Goal: Communication & Community: Answer question/provide support

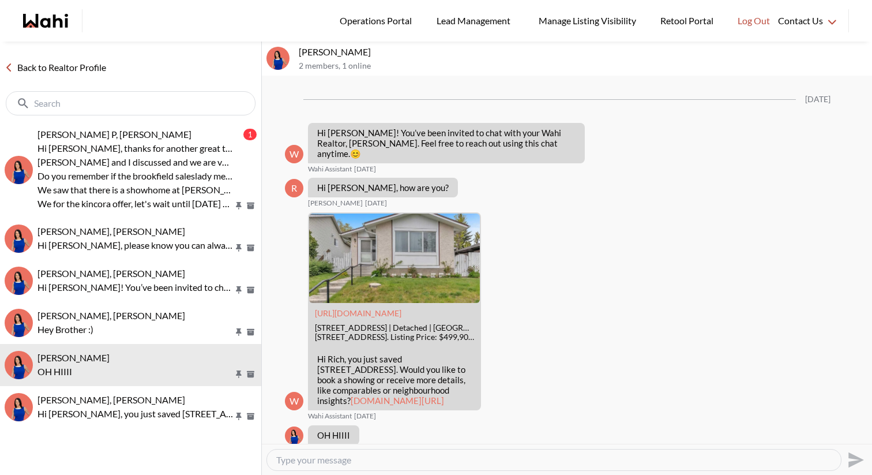
click at [67, 80] on div "Back to Realtor Profile" at bounding box center [130, 82] width 261 height 80
click at [64, 70] on link "Back to Realtor Profile" at bounding box center [55, 67] width 111 height 15
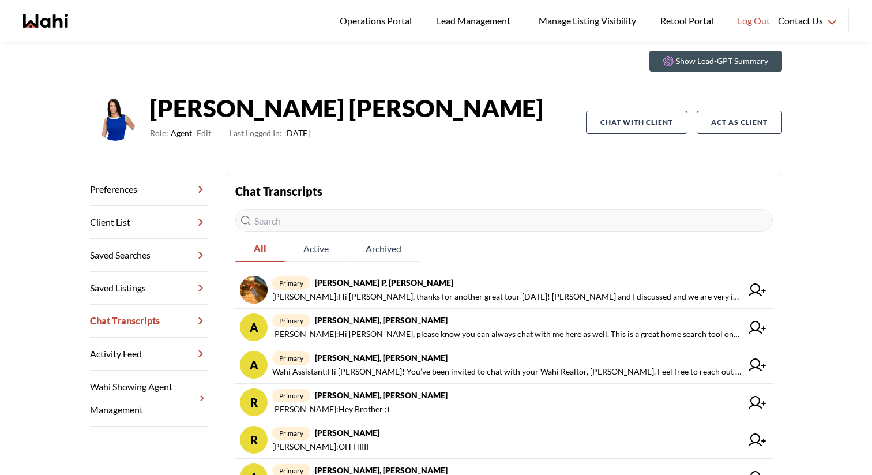
scroll to position [37, 0]
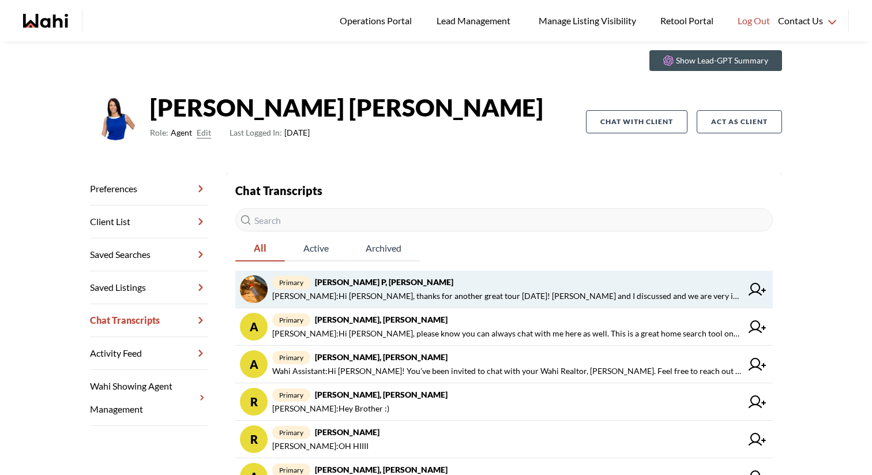
click at [397, 281] on span "primary [PERSON_NAME], [PERSON_NAME]" at bounding box center [506, 282] width 469 height 14
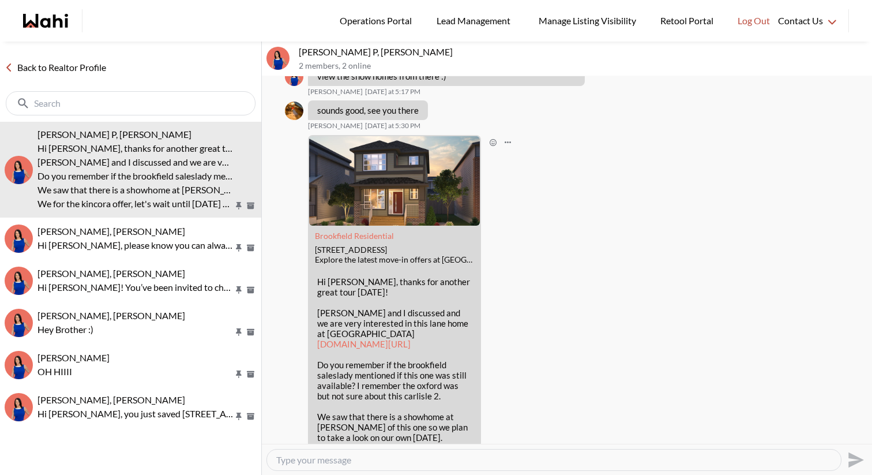
scroll to position [1125, 0]
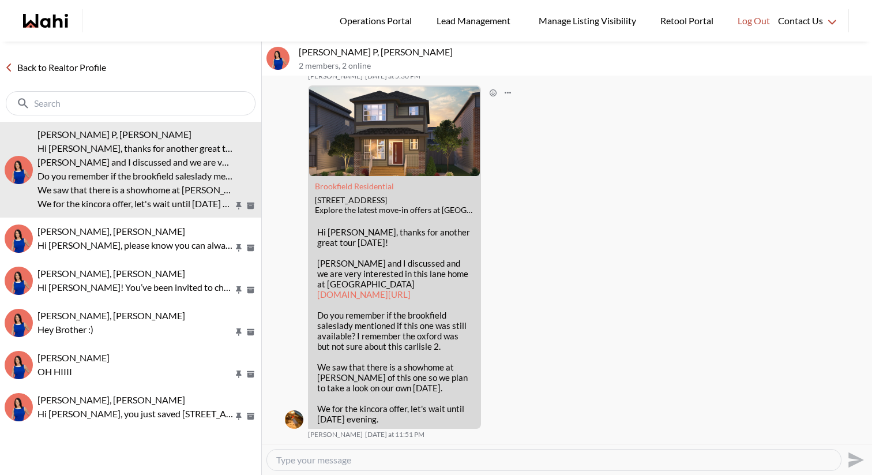
click at [392, 289] on link "[DOMAIN_NAME][URL]" at bounding box center [363, 294] width 93 height 10
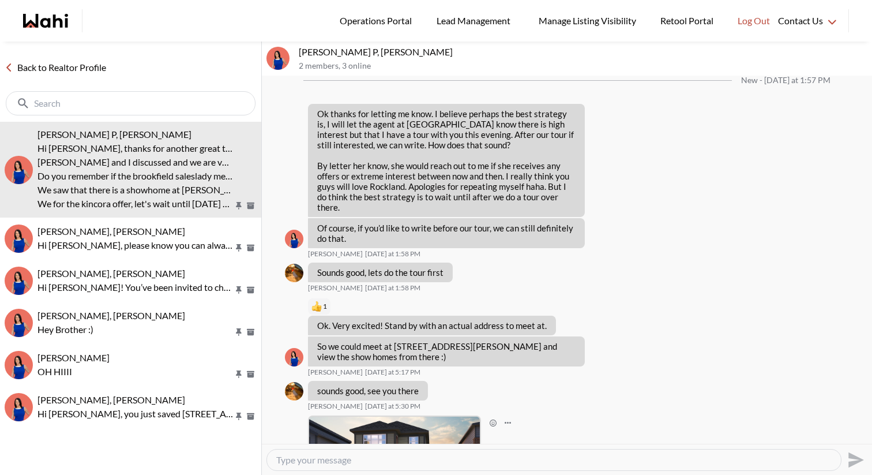
scroll to position [19112, 0]
